Goal: Task Accomplishment & Management: Manage account settings

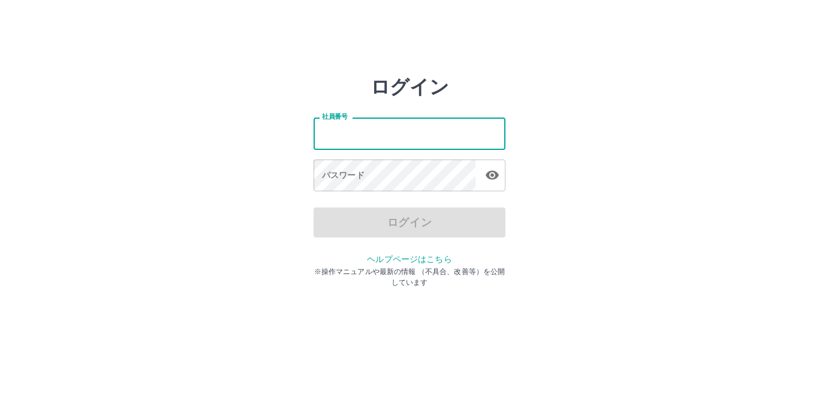
type input "*******"
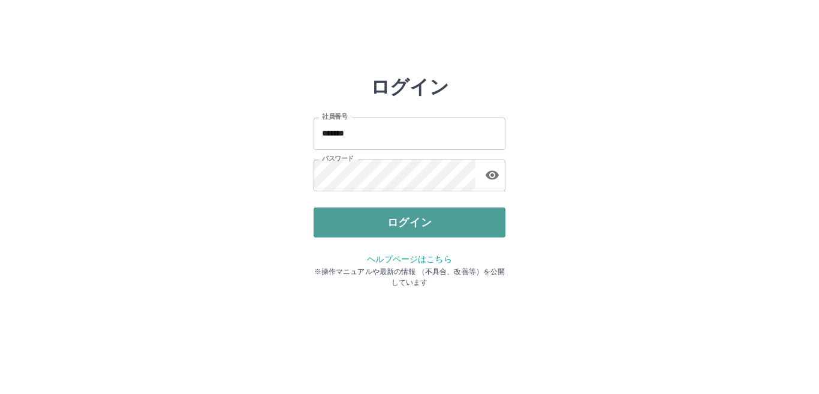
click at [438, 215] on button "ログイン" at bounding box center [410, 223] width 192 height 30
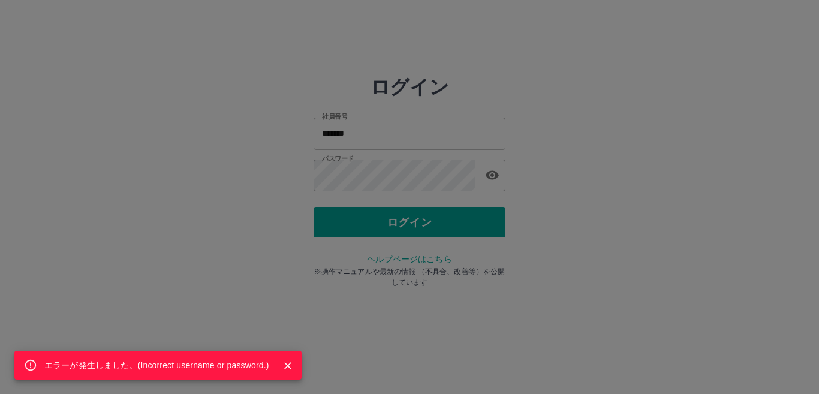
drag, startPoint x: 290, startPoint y: 368, endPoint x: 470, endPoint y: 221, distance: 232.7
click at [293, 364] on icon "Close" at bounding box center [288, 366] width 12 height 12
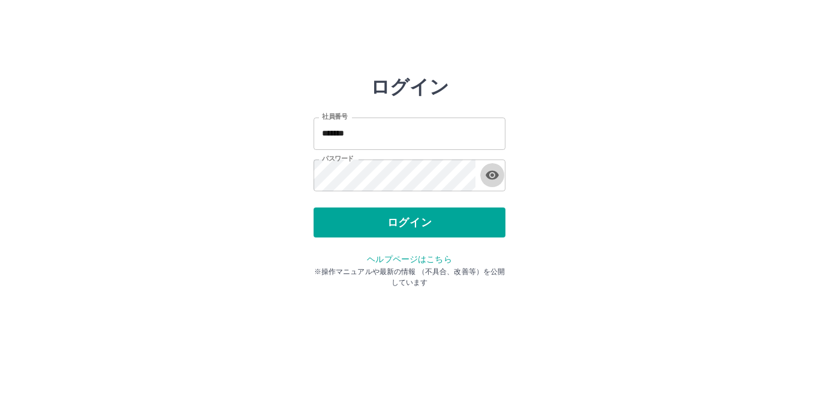
click at [495, 170] on icon "button" at bounding box center [492, 175] width 14 height 14
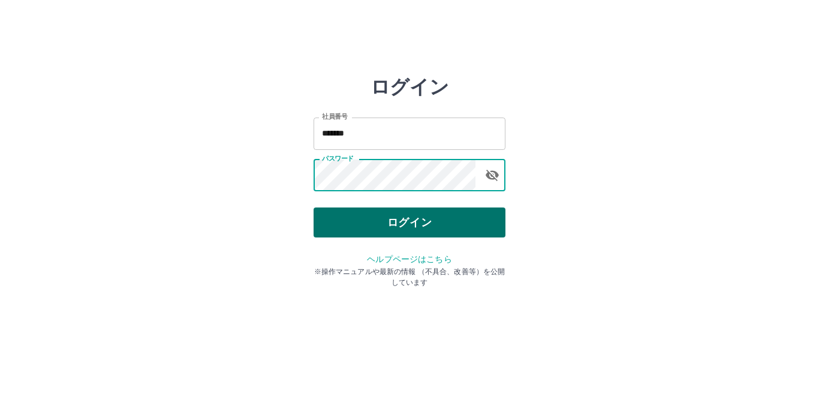
click at [408, 213] on button "ログイン" at bounding box center [410, 223] width 192 height 30
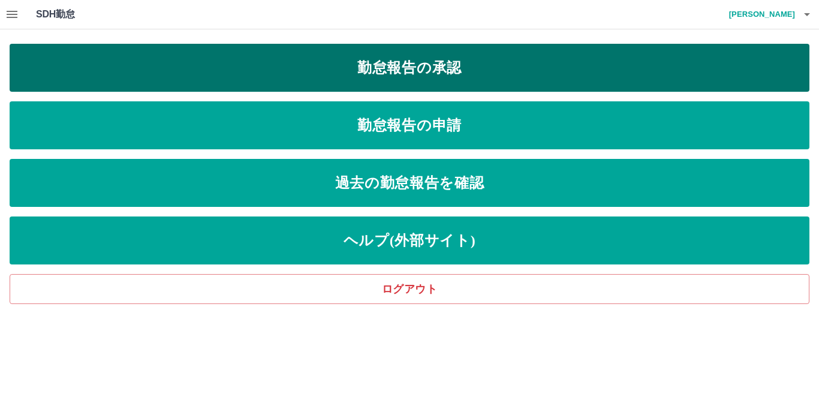
click at [410, 64] on link "勤怠報告の承認" at bounding box center [410, 68] width 800 height 48
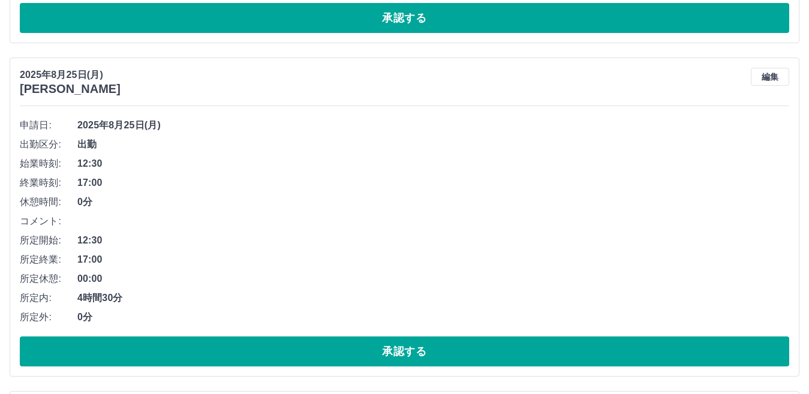
scroll to position [420, 0]
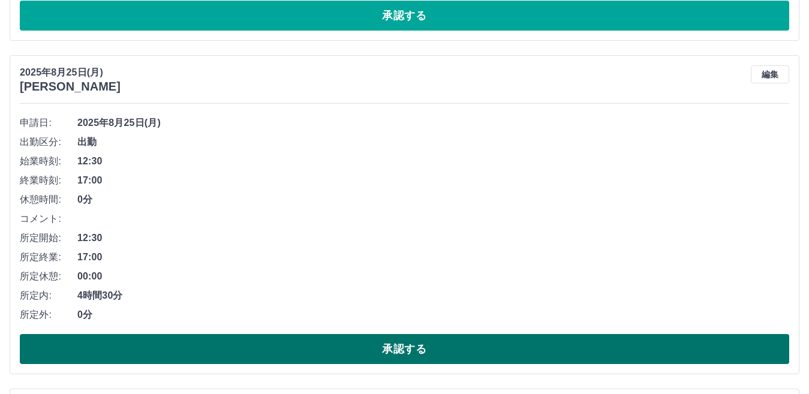
click at [405, 342] on button "承認する" at bounding box center [405, 349] width 770 height 30
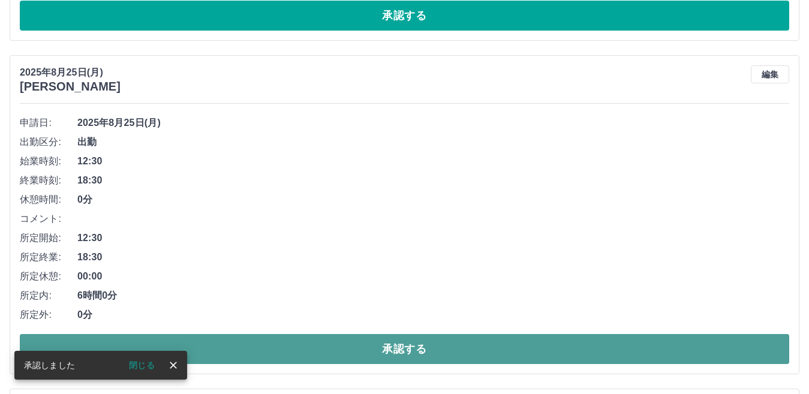
click at [405, 348] on button "承認する" at bounding box center [405, 349] width 770 height 30
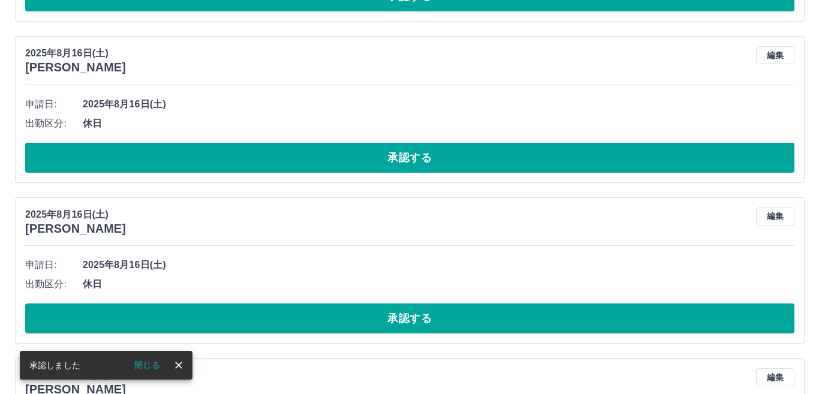
scroll to position [0, 0]
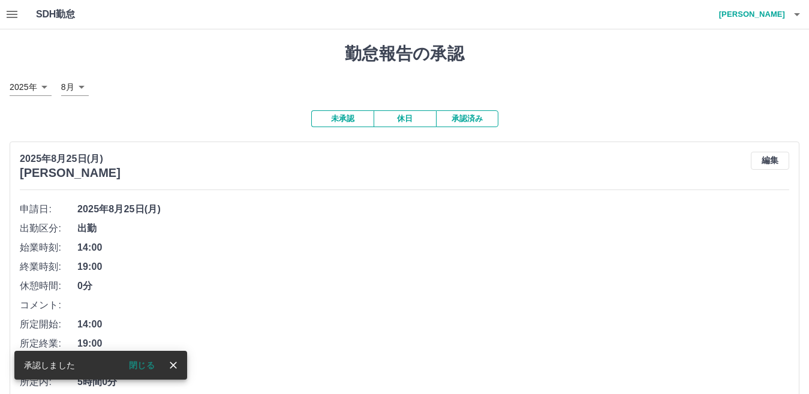
click at [795, 13] on icon "button" at bounding box center [797, 14] width 14 height 14
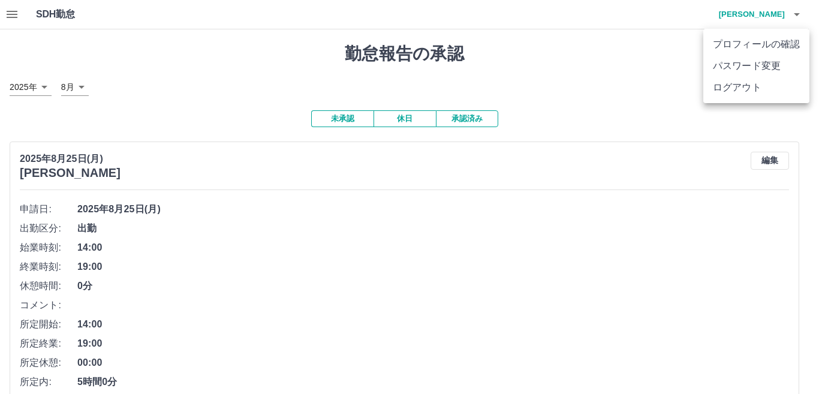
click at [759, 88] on li "ログアウト" at bounding box center [757, 88] width 106 height 22
